Goal: Task Accomplishment & Management: Complete application form

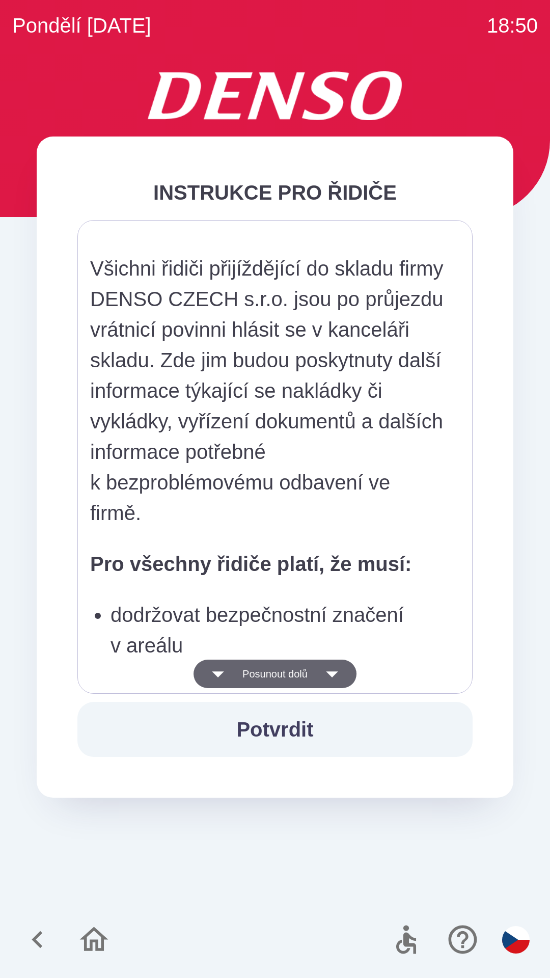
click at [338, 675] on icon "button" at bounding box center [332, 674] width 12 height 6
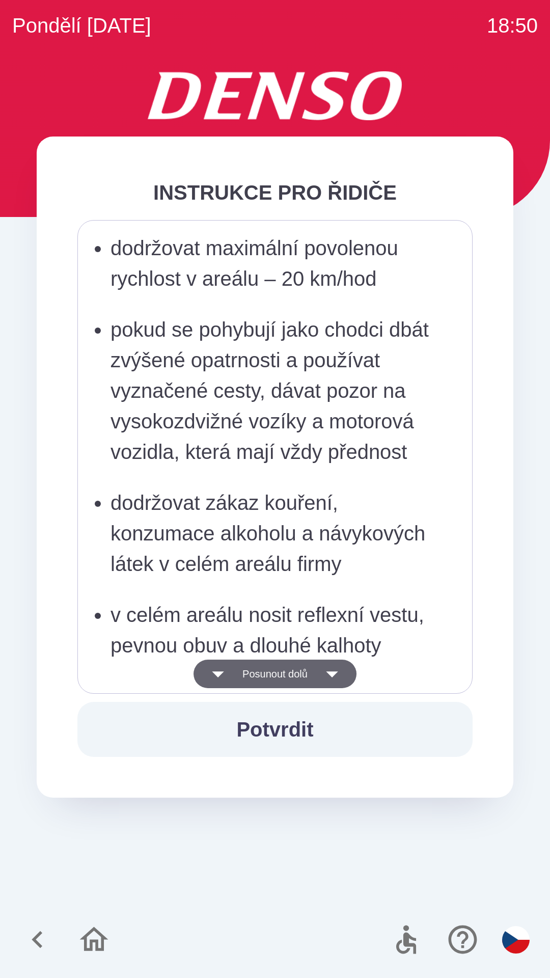
click at [291, 729] on button "Potvrdit" at bounding box center [274, 729] width 395 height 55
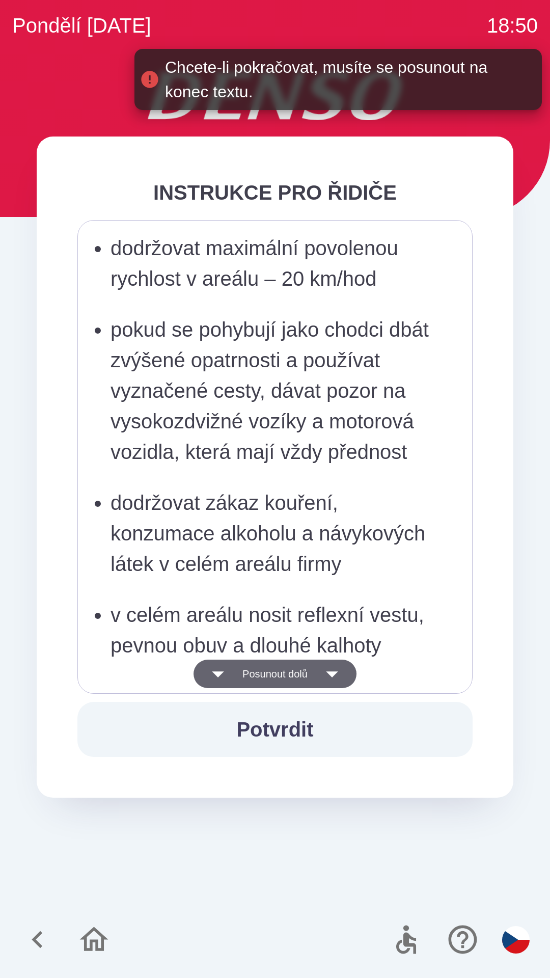
click at [332, 678] on icon "button" at bounding box center [332, 674] width 29 height 29
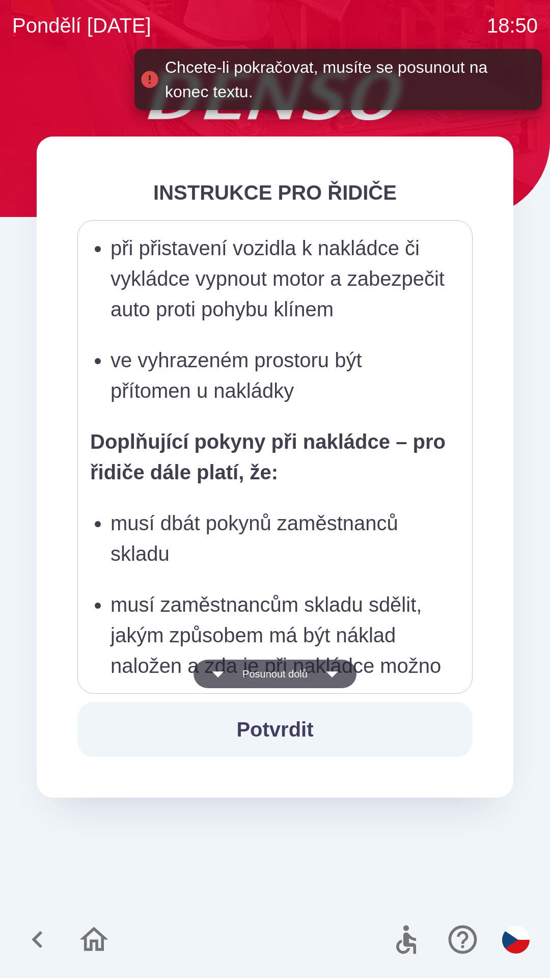
click at [339, 670] on icon "button" at bounding box center [332, 674] width 29 height 29
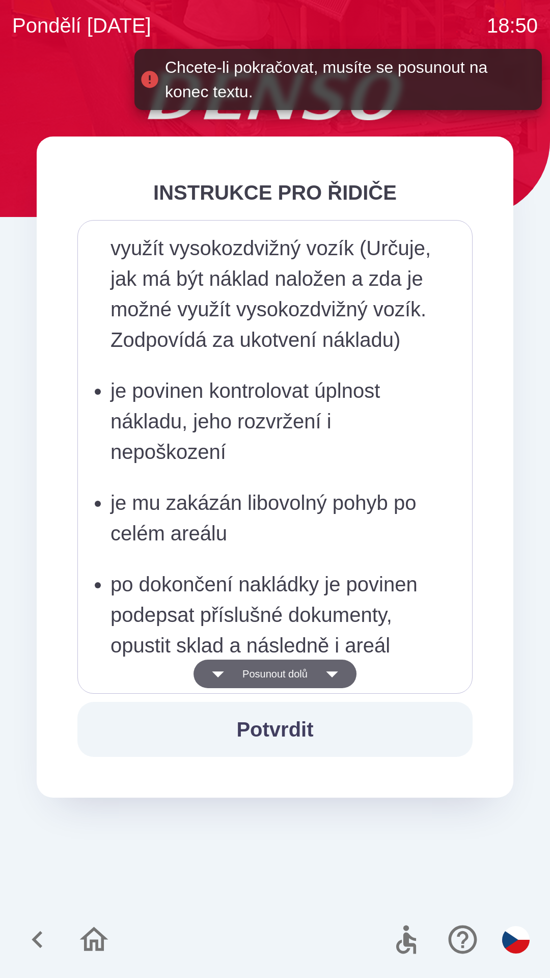
click at [338, 673] on icon "button" at bounding box center [332, 674] width 12 height 6
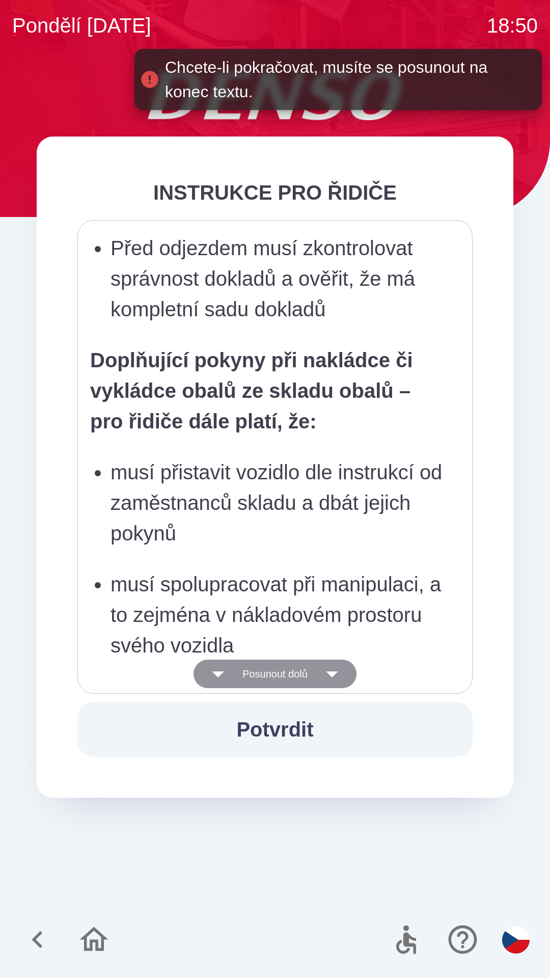
click at [338, 674] on icon "button" at bounding box center [332, 674] width 12 height 6
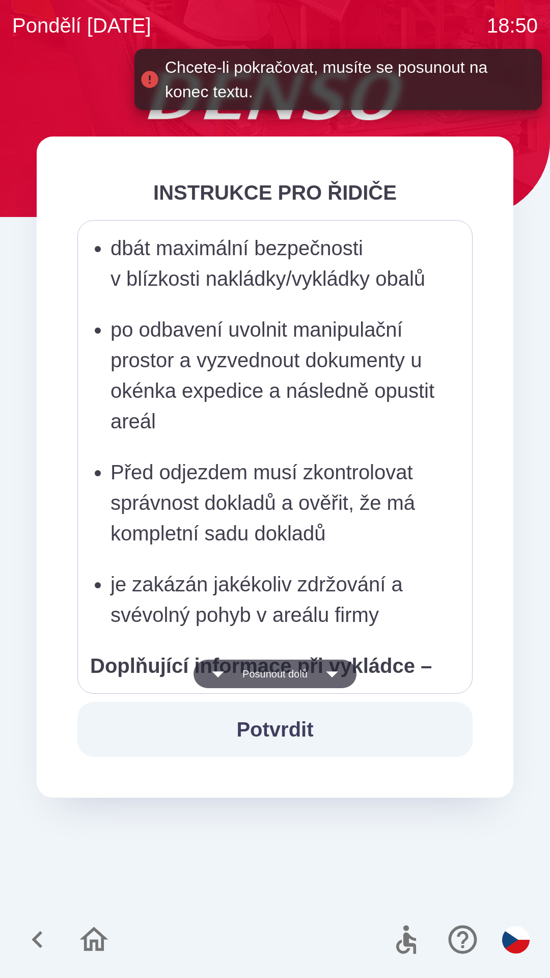
click at [339, 679] on icon "button" at bounding box center [332, 674] width 29 height 29
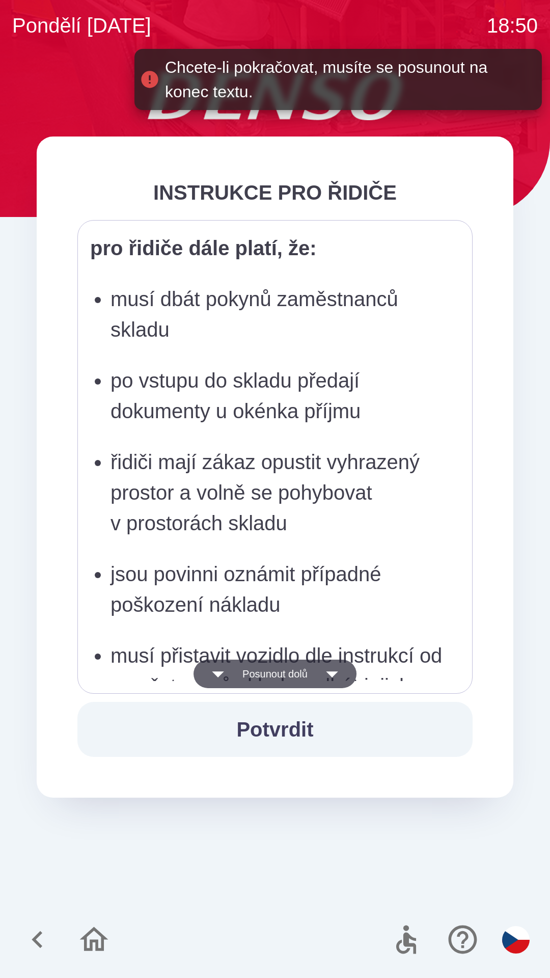
click at [338, 672] on icon "button" at bounding box center [332, 674] width 12 height 6
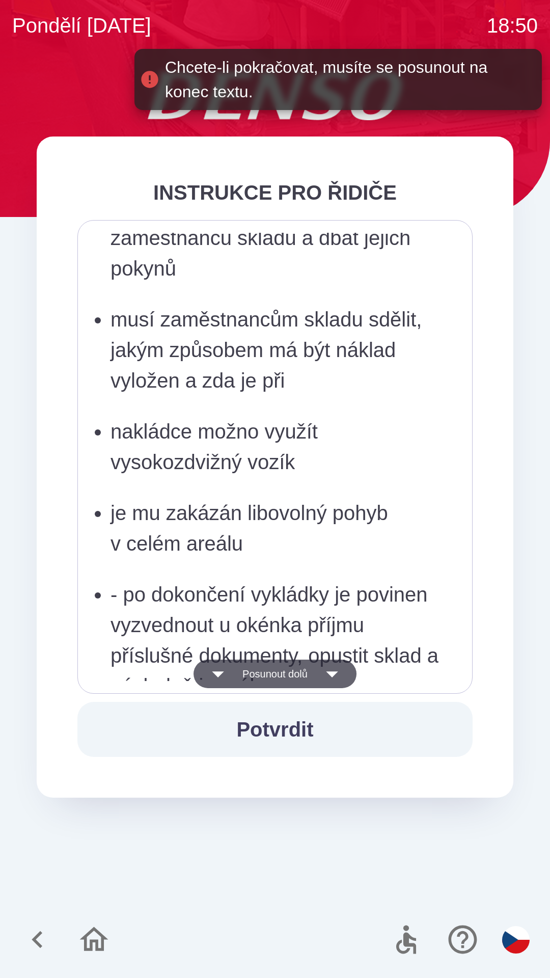
click at [334, 679] on icon "button" at bounding box center [332, 674] width 29 height 29
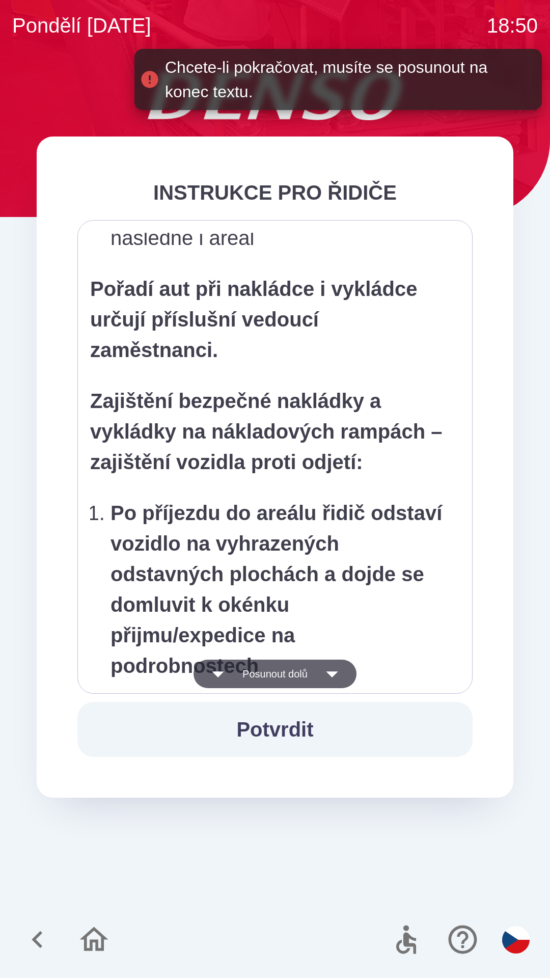
click at [339, 670] on icon "button" at bounding box center [332, 674] width 29 height 29
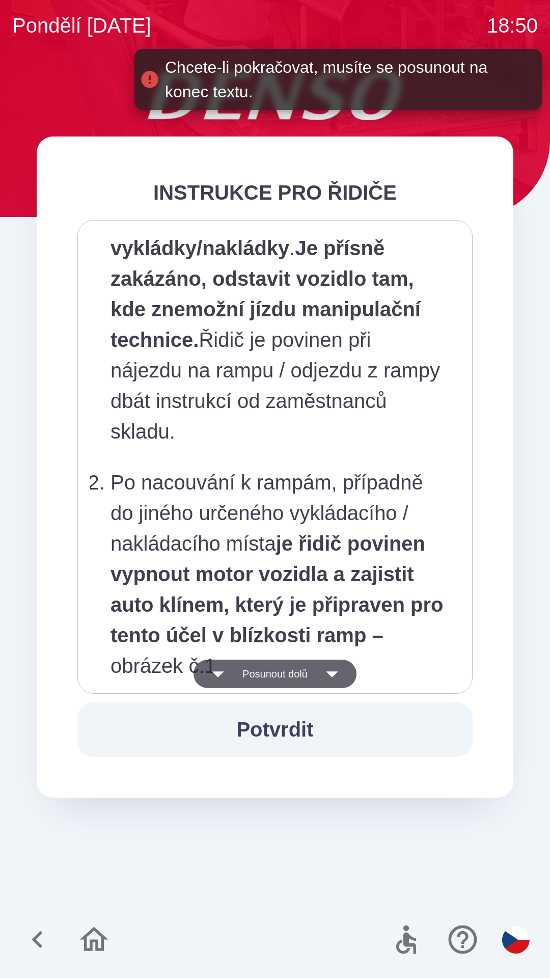
click at [340, 680] on icon "button" at bounding box center [332, 674] width 29 height 29
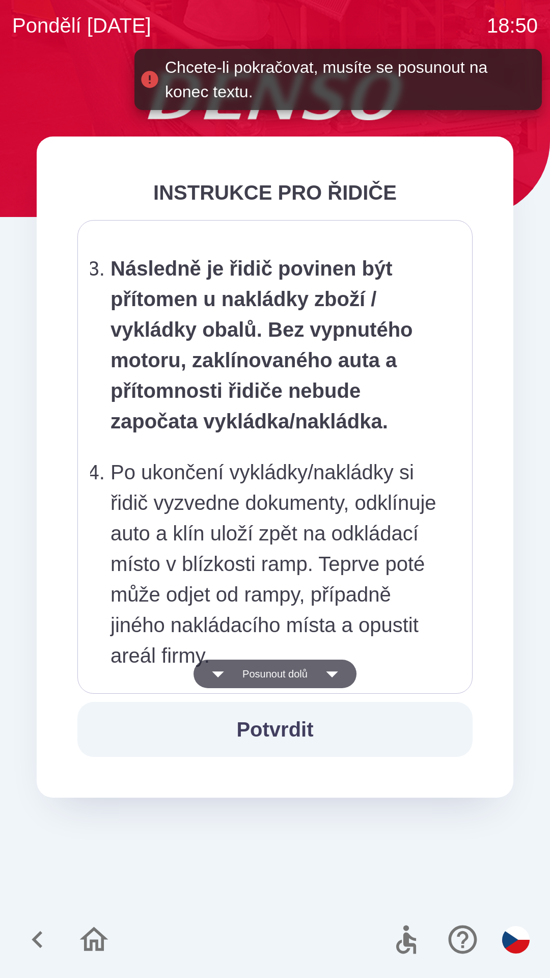
click at [341, 681] on icon "button" at bounding box center [332, 674] width 29 height 29
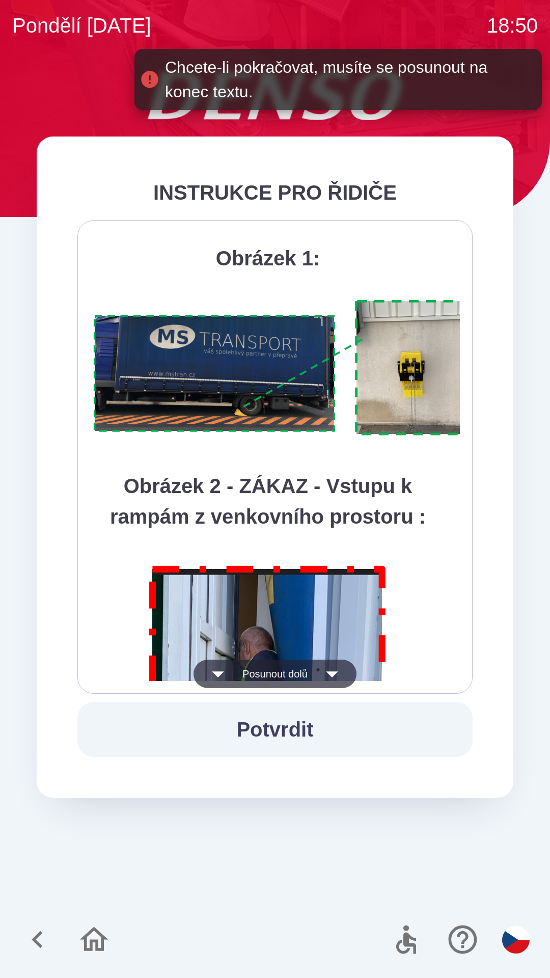
click at [341, 674] on icon "button" at bounding box center [332, 674] width 29 height 29
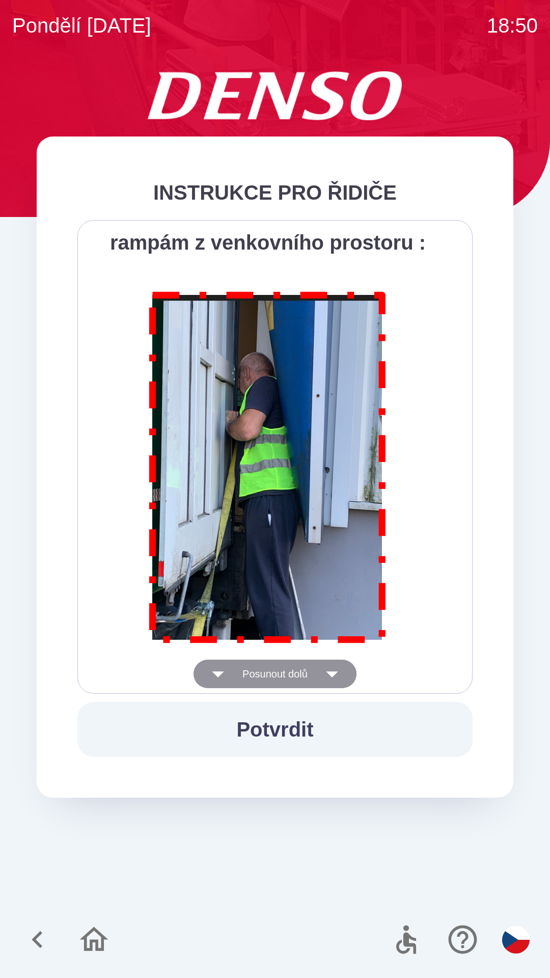
click at [337, 672] on icon "button" at bounding box center [332, 674] width 12 height 6
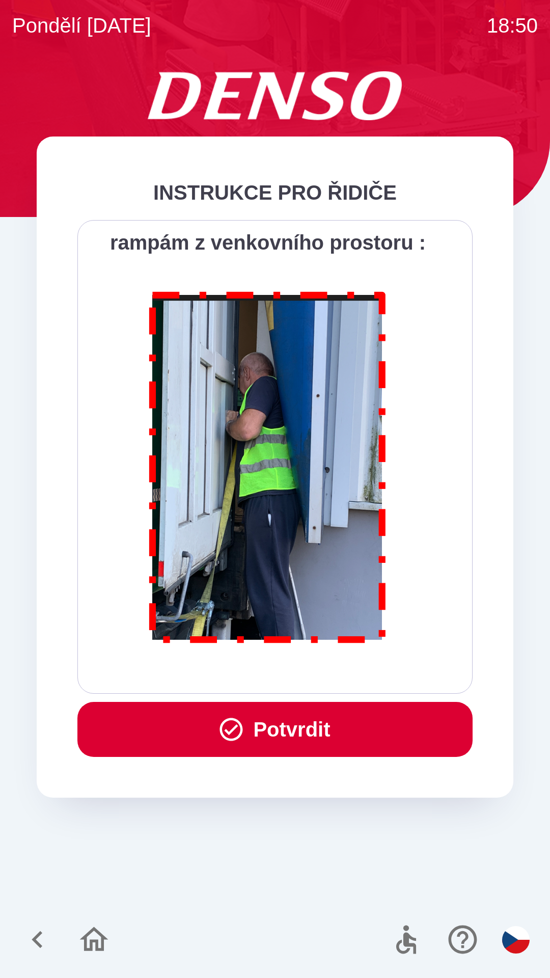
click at [294, 731] on button "Potvrdit" at bounding box center [274, 729] width 395 height 55
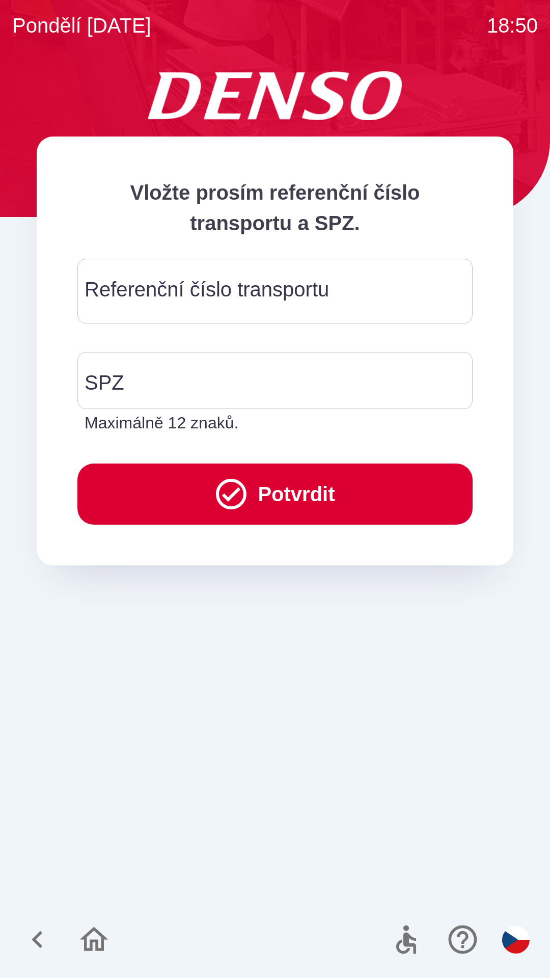
click at [277, 291] on div "Referenční číslo transportu Referenční číslo transportu" at bounding box center [274, 291] width 395 height 65
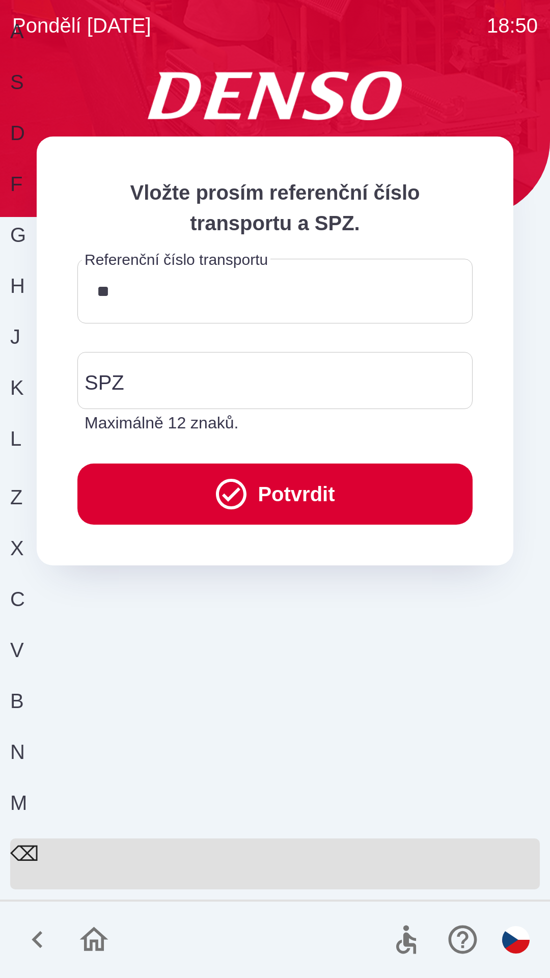
type input "******"
click at [185, 375] on input "SPZ" at bounding box center [267, 381] width 371 height 48
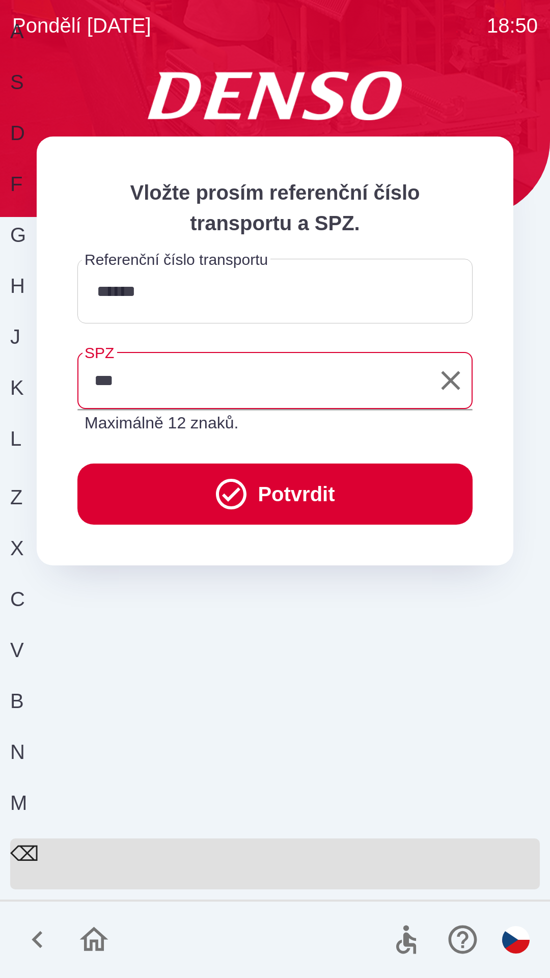
click at [100, 118] on div "S" at bounding box center [271, 92] width 522 height 51
type input "*******"
click at [282, 489] on button "Potvrdit" at bounding box center [274, 494] width 395 height 61
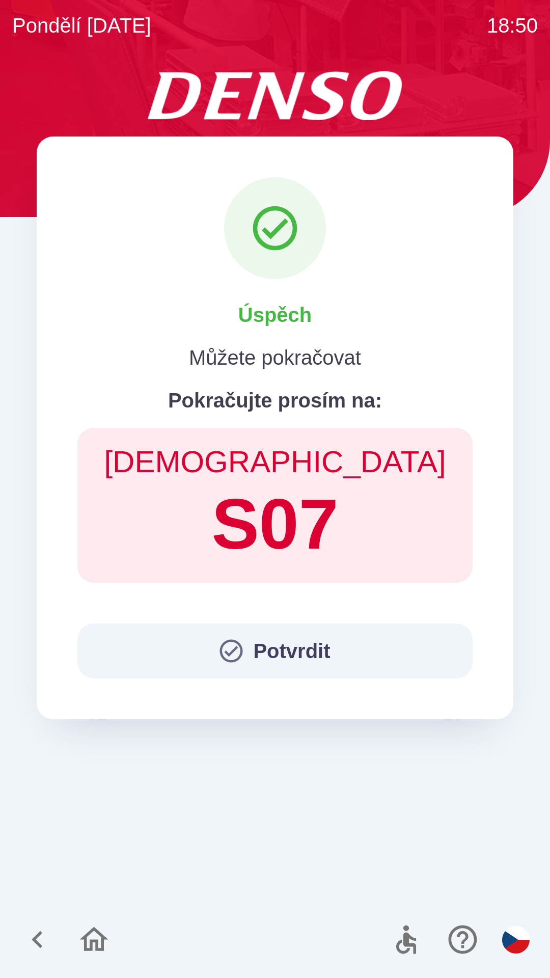
click at [279, 646] on button "Potvrdit" at bounding box center [274, 651] width 395 height 55
